Goal: Navigation & Orientation: Understand site structure

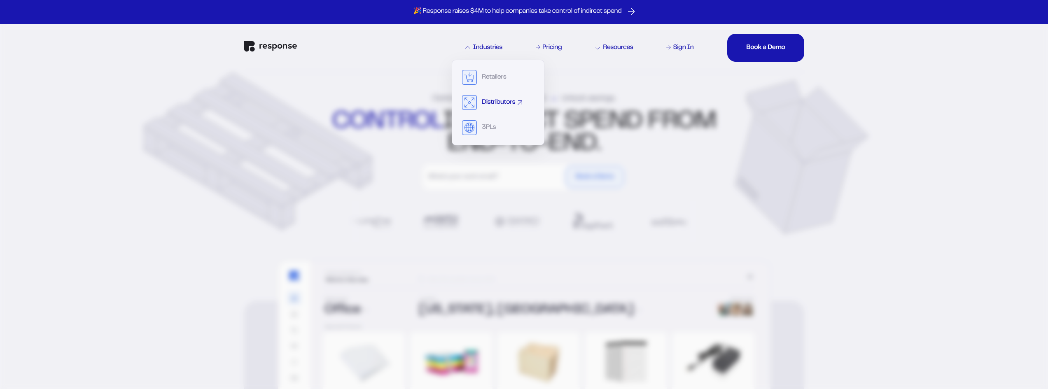
click at [503, 108] on div "Distributors" at bounding box center [498, 105] width 72 height 20
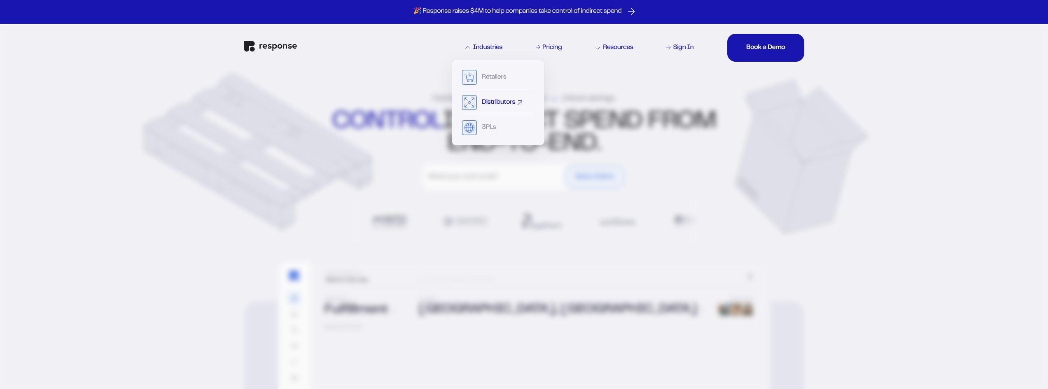
click at [491, 107] on div "Distributors" at bounding box center [498, 105] width 72 height 20
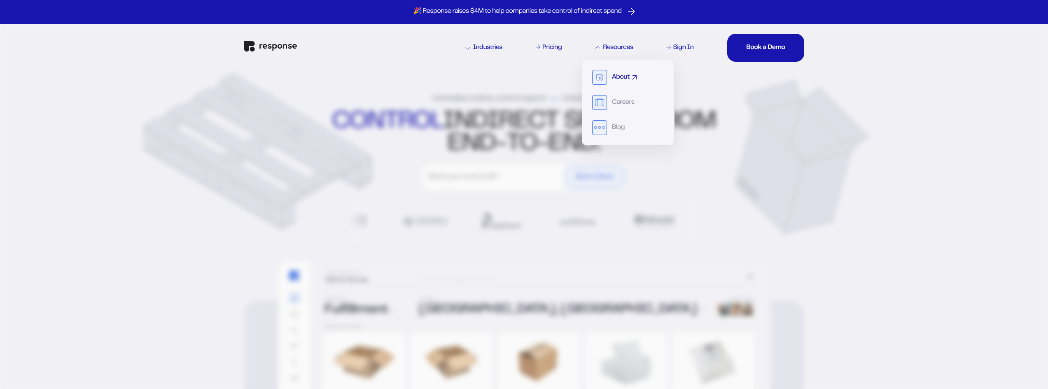
click at [609, 78] on div "About" at bounding box center [628, 80] width 72 height 20
click at [601, 78] on icon at bounding box center [601, 79] width 2 height 2
click at [602, 101] on rect at bounding box center [599, 103] width 9 height 7
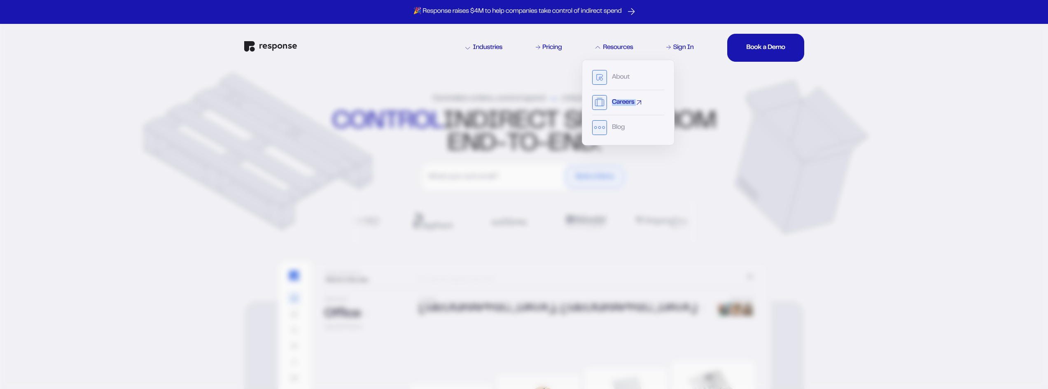
click at [602, 101] on rect at bounding box center [599, 103] width 9 height 7
click at [601, 102] on rect at bounding box center [599, 103] width 9 height 7
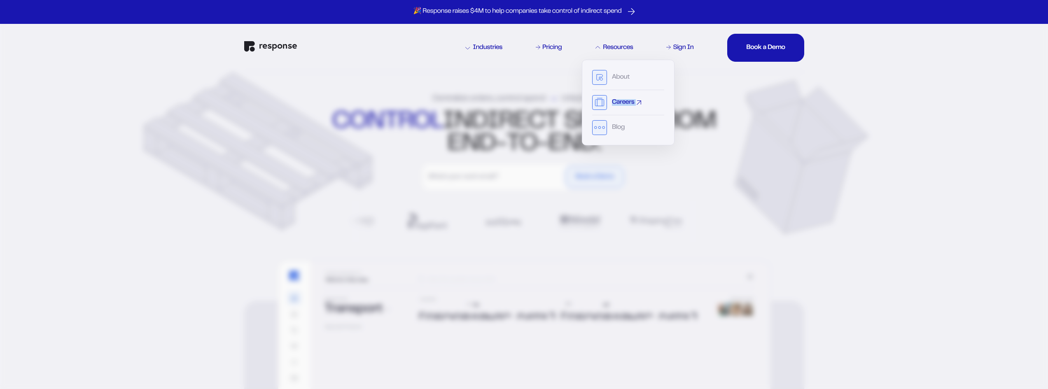
click at [601, 102] on rect at bounding box center [599, 103] width 9 height 7
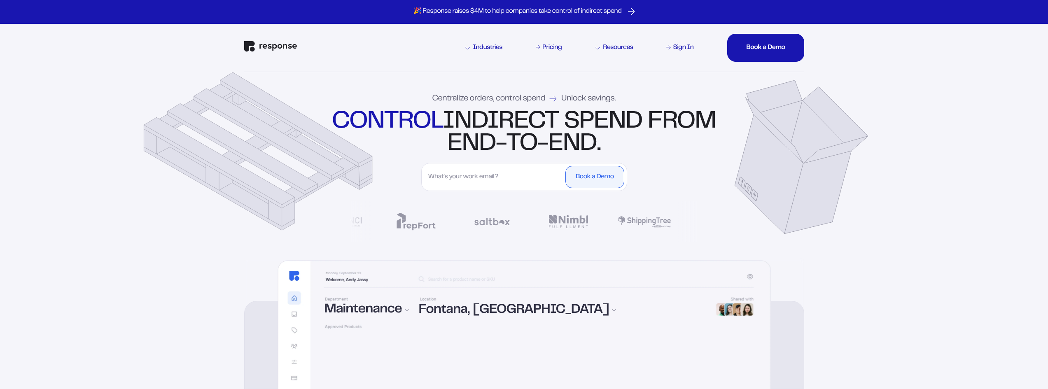
click at [335, 75] on div "Centralize orders, control spend Unlock savings. control indirect spend from en…" at bounding box center [524, 165] width 593 height 187
